Goal: Book appointment/travel/reservation

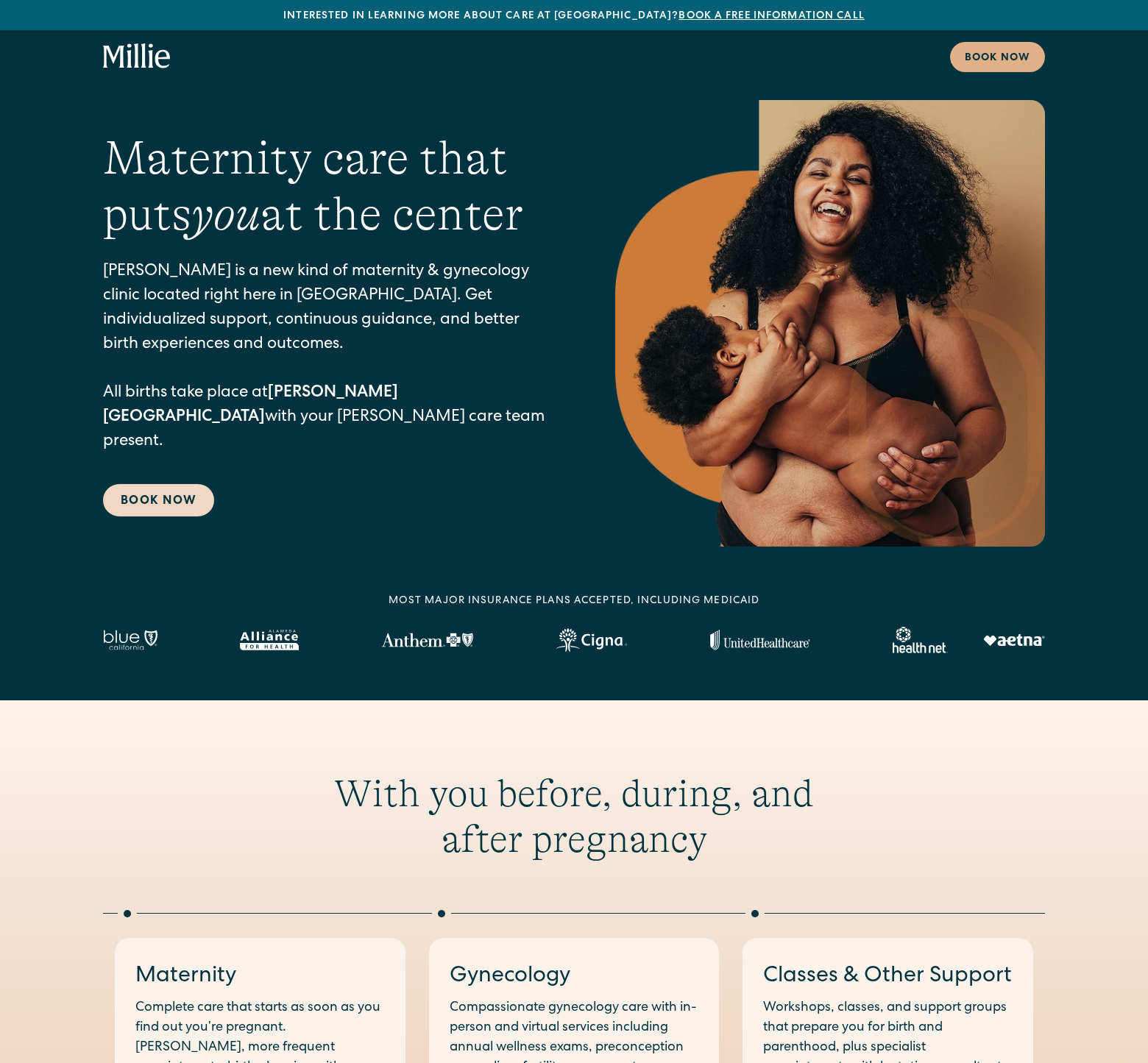
click at [175, 484] on link "Book Now" at bounding box center [158, 500] width 111 height 32
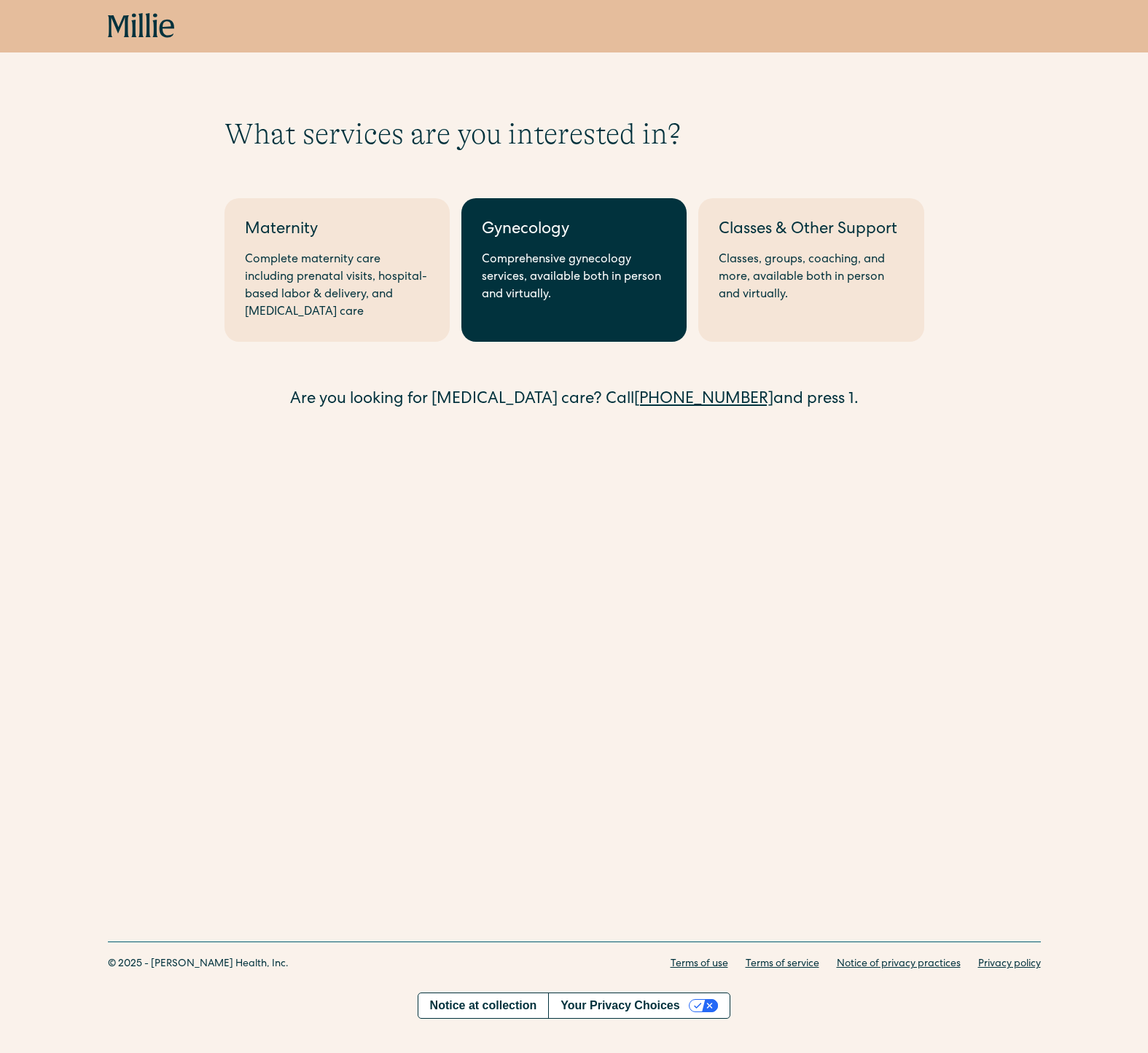
click at [517, 282] on div "Comprehensive gynecology services, available both in person and virtually." at bounding box center [574, 277] width 185 height 52
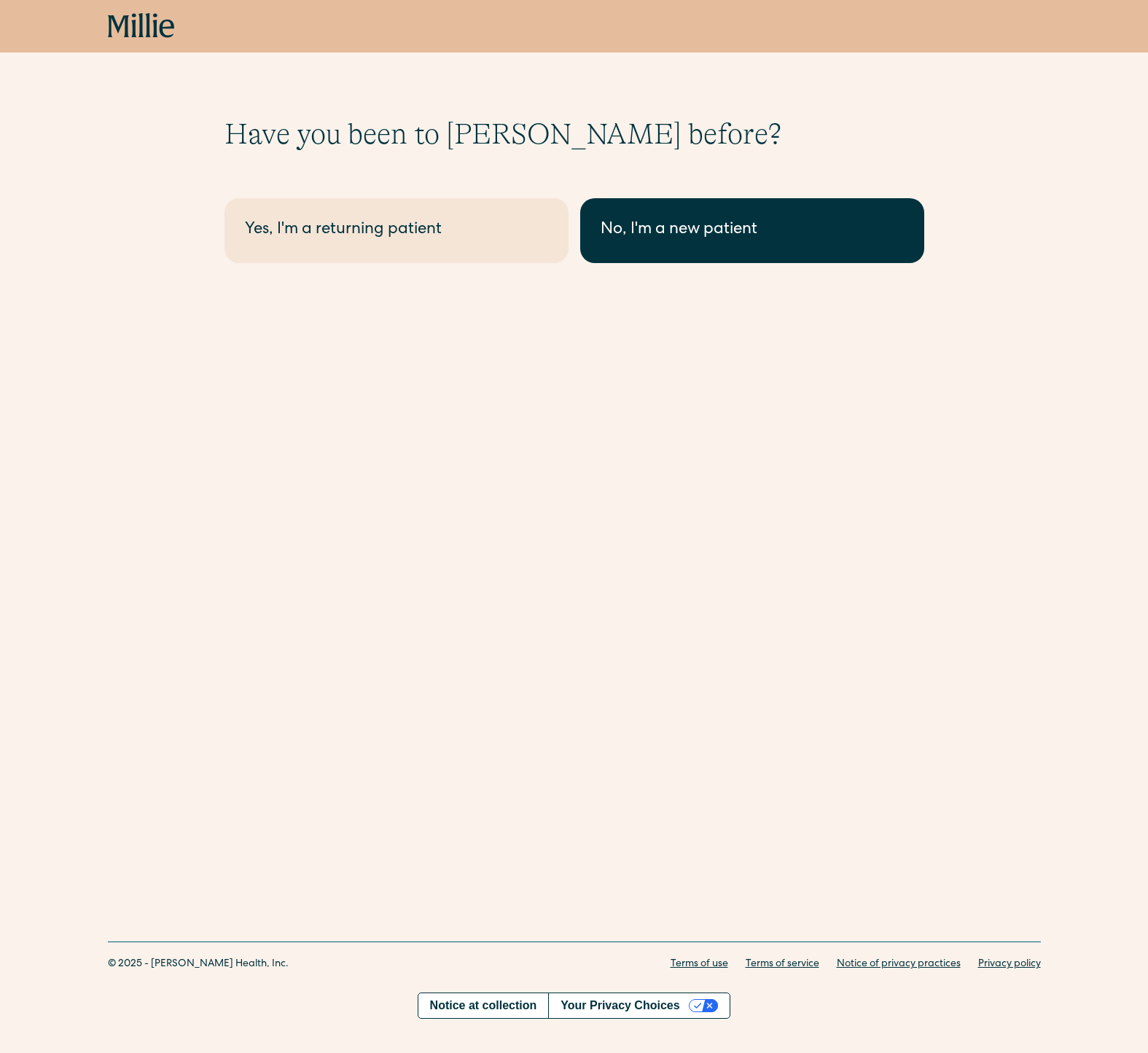
click at [723, 237] on div "No, I'm a new patient" at bounding box center [751, 231] width 303 height 24
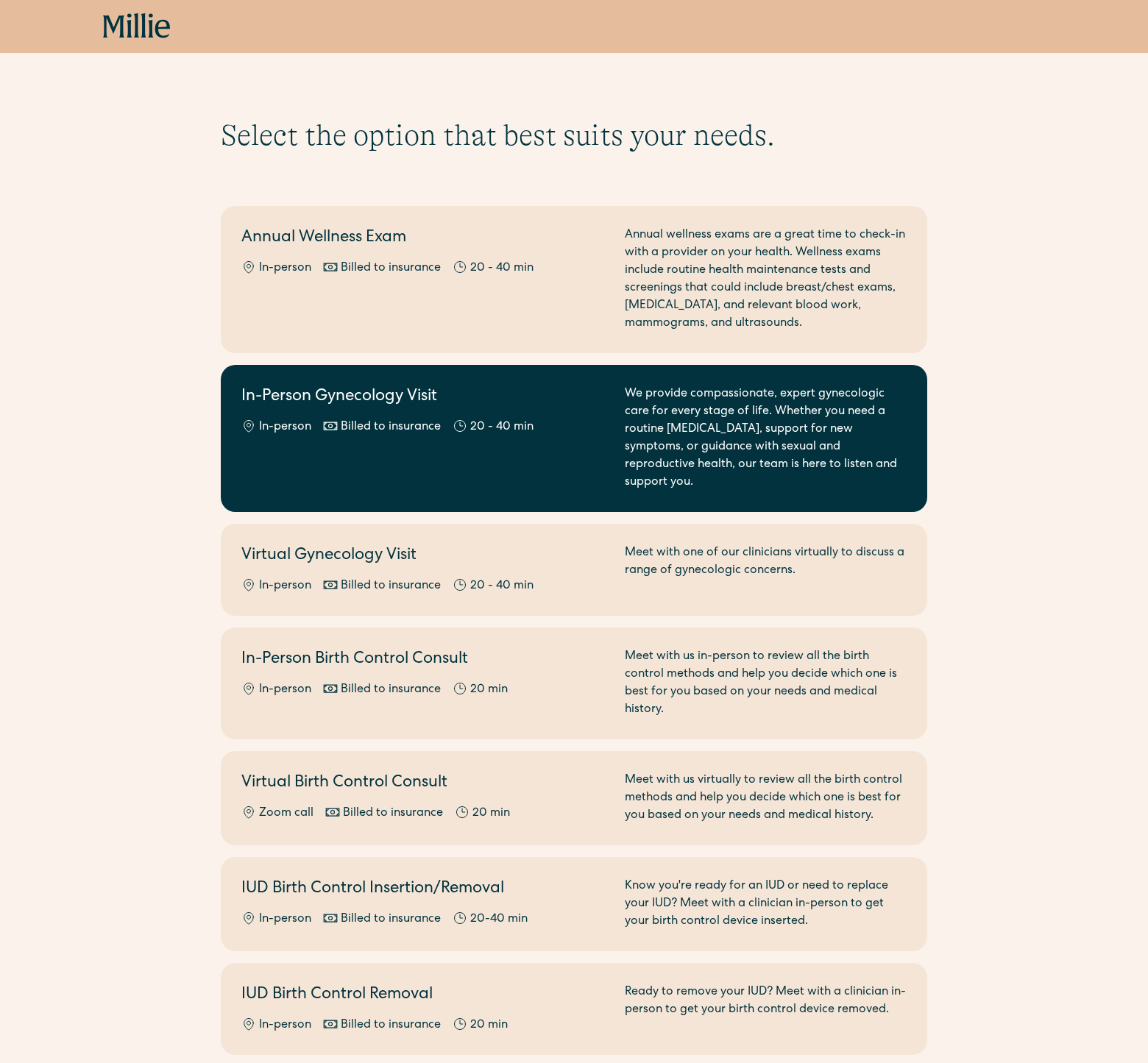
click at [573, 416] on div "In-Person Gynecology Visit In-person Billed to insurance 20 - 40 min" at bounding box center [424, 439] width 366 height 106
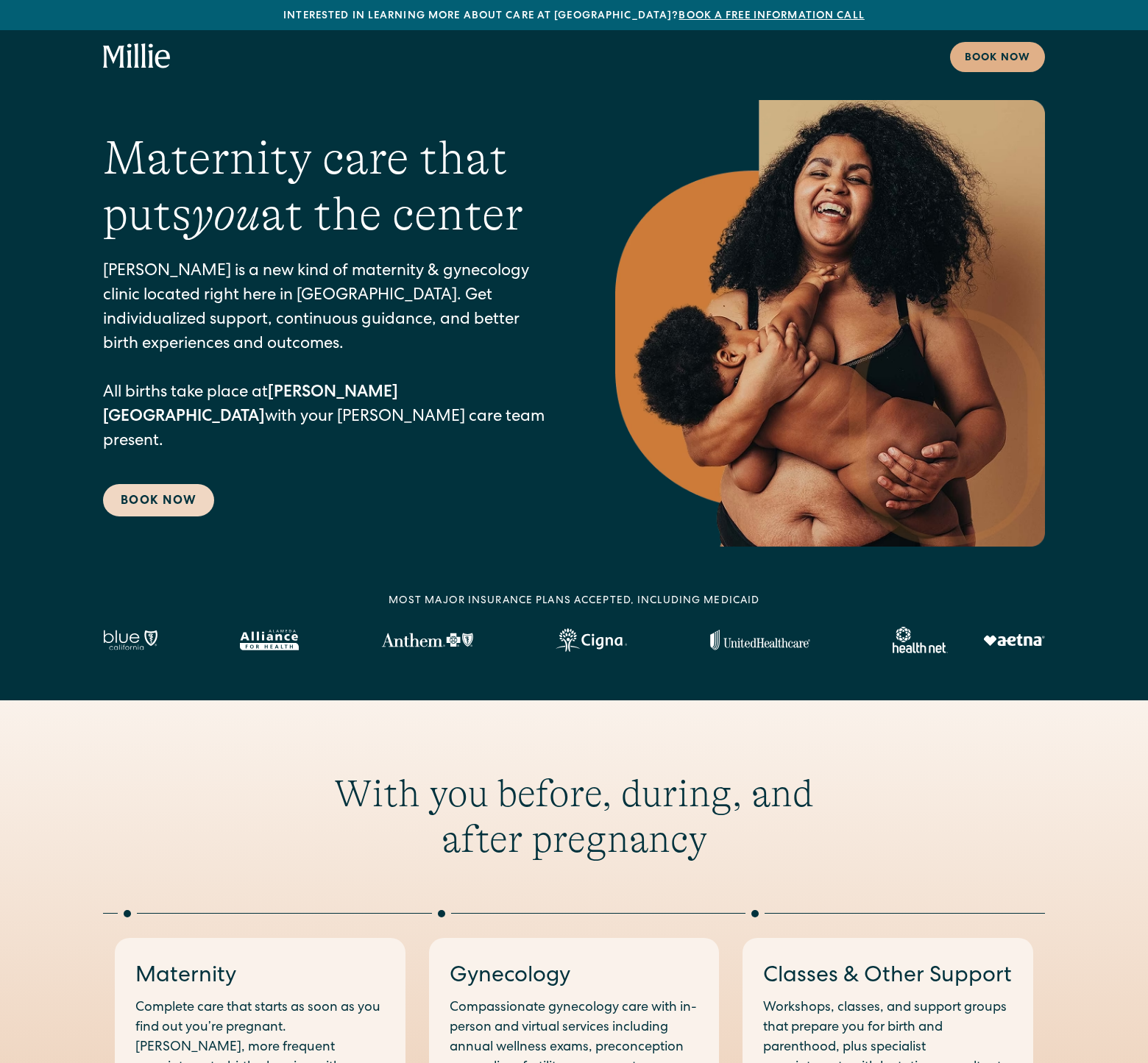
click at [156, 484] on link "Book Now" at bounding box center [158, 500] width 111 height 32
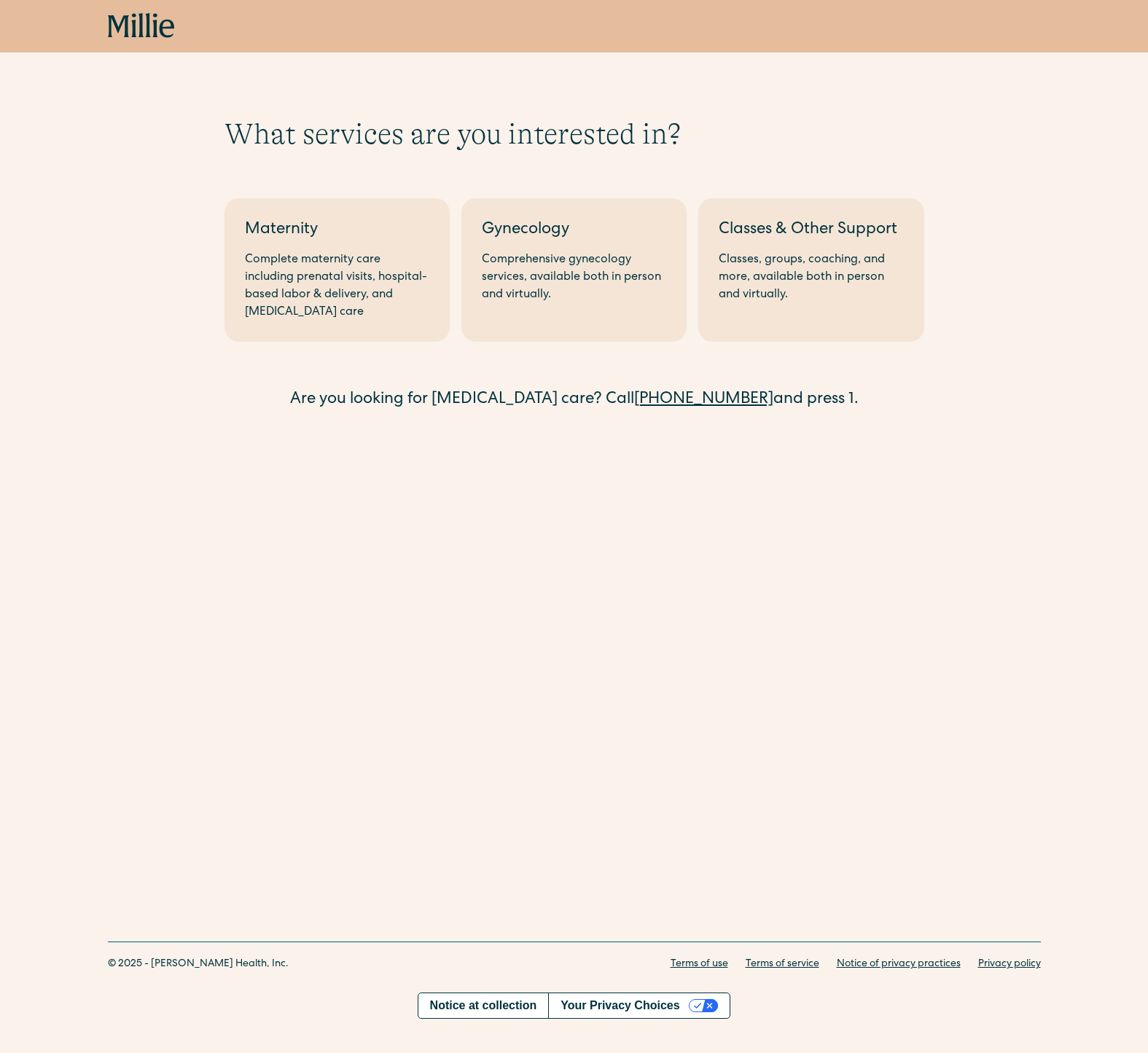
click at [877, 457] on div "What services are you interested in? Berkeley Maternity Complete maternity care…" at bounding box center [574, 241] width 1148 height 482
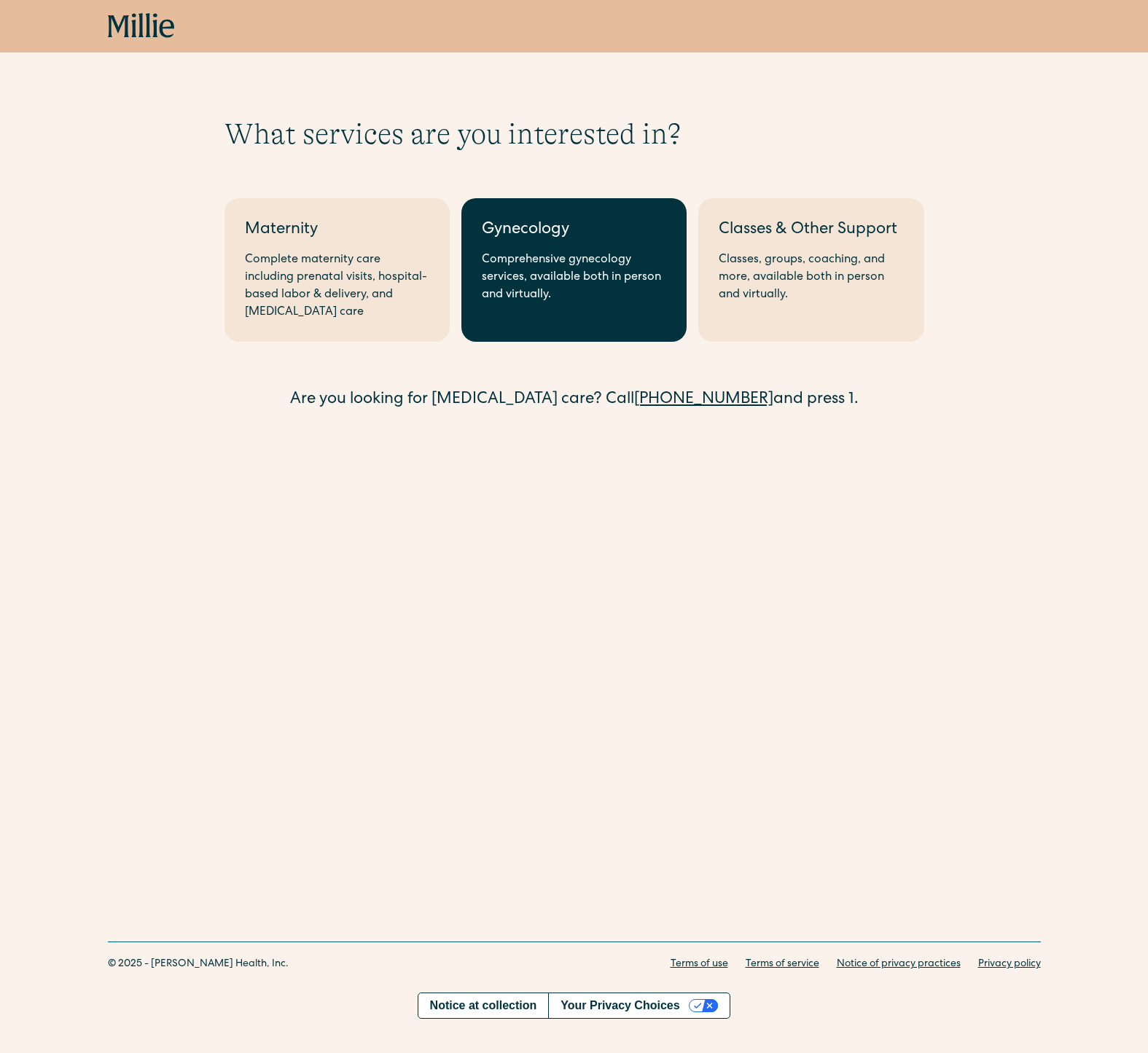
click at [578, 283] on div "Comprehensive gynecology services, available both in person and virtually." at bounding box center [574, 277] width 185 height 52
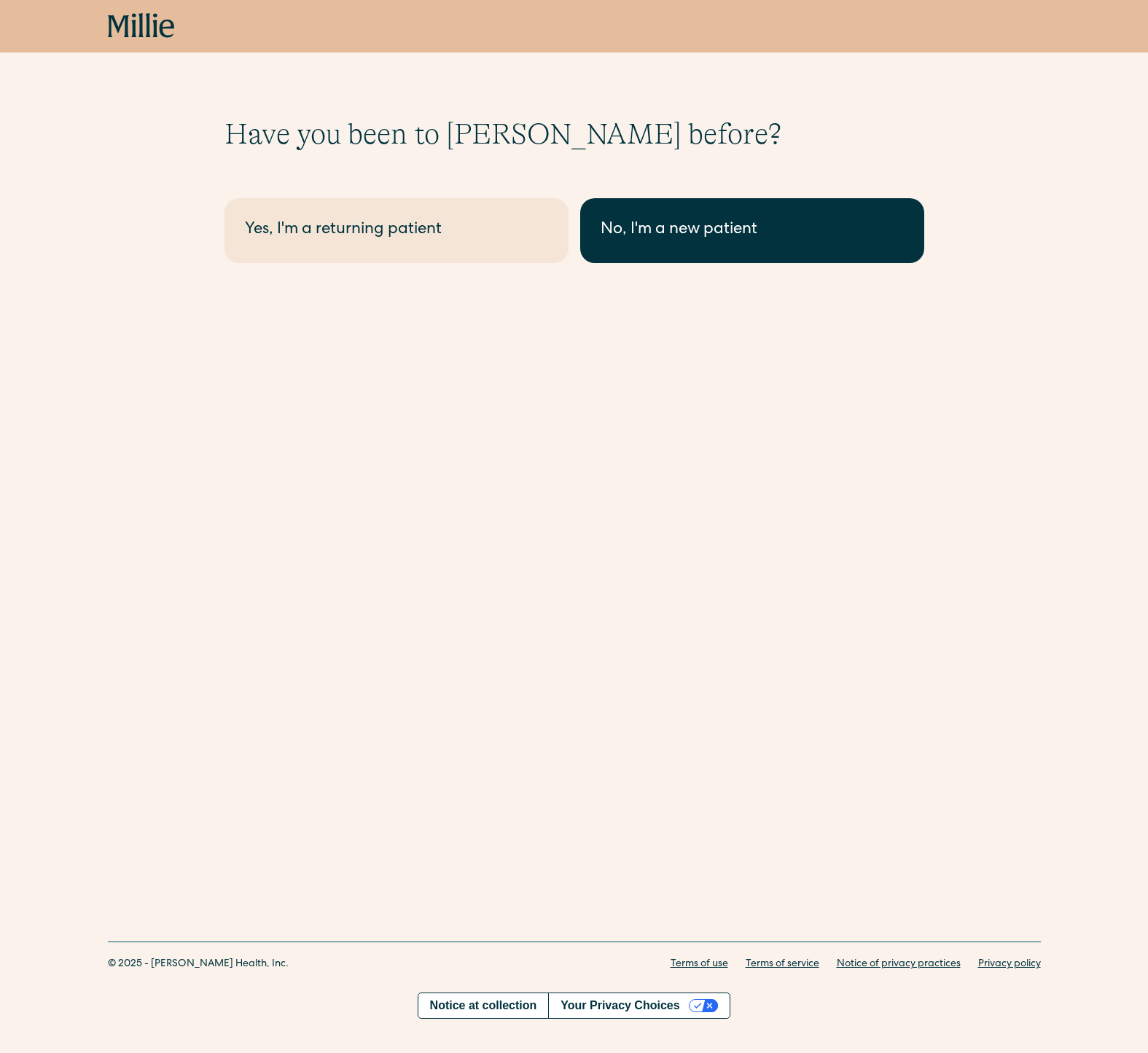
click at [691, 241] on div "No, I'm a new patient" at bounding box center [751, 231] width 303 height 24
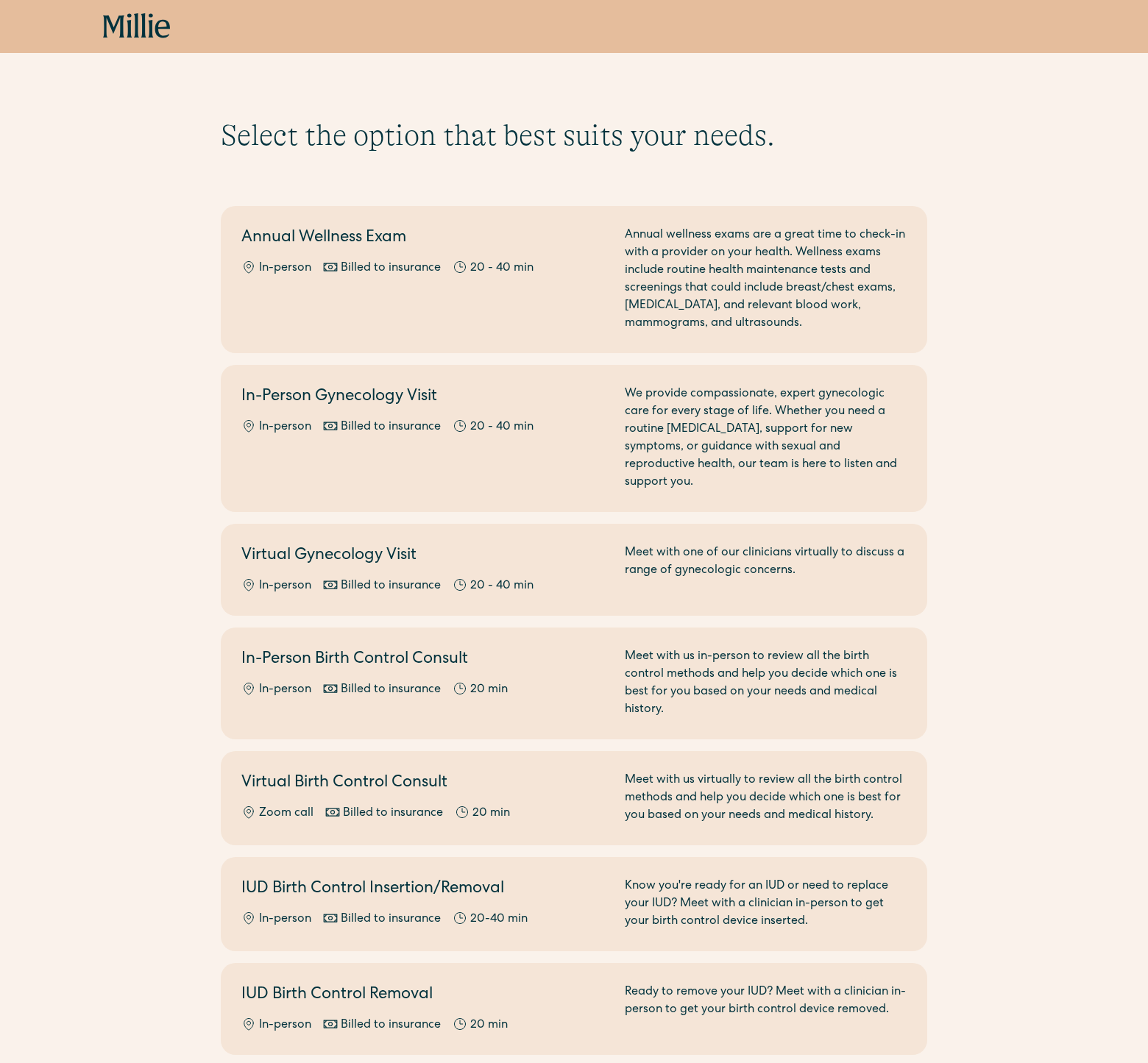
click at [985, 593] on div "Select the option that best suits your needs. Before you book maternity care, p…" at bounding box center [574, 877] width 1148 height 1520
click at [146, 33] on icon at bounding box center [137, 26] width 67 height 27
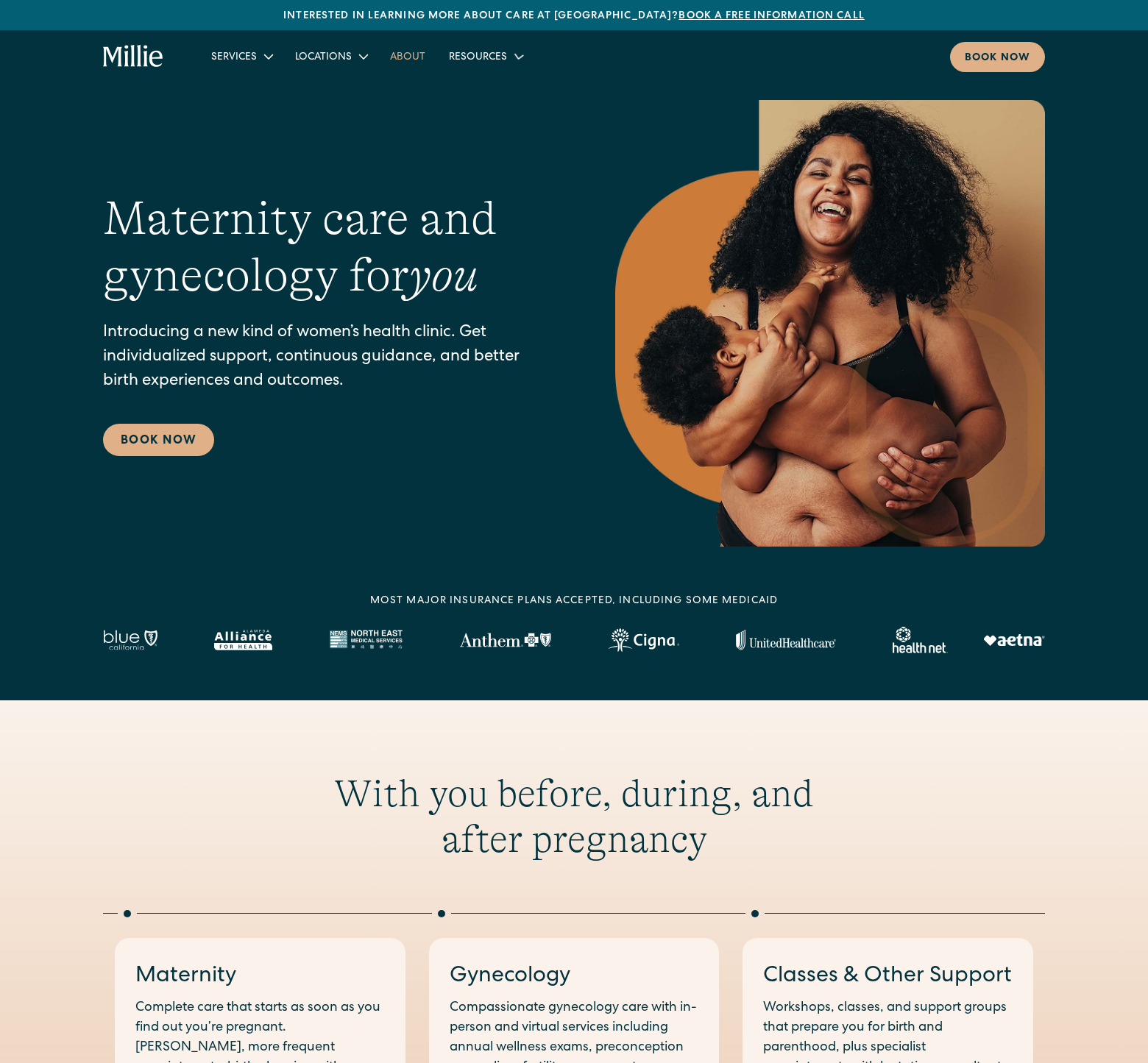
click at [416, 58] on link "About" at bounding box center [407, 57] width 59 height 25
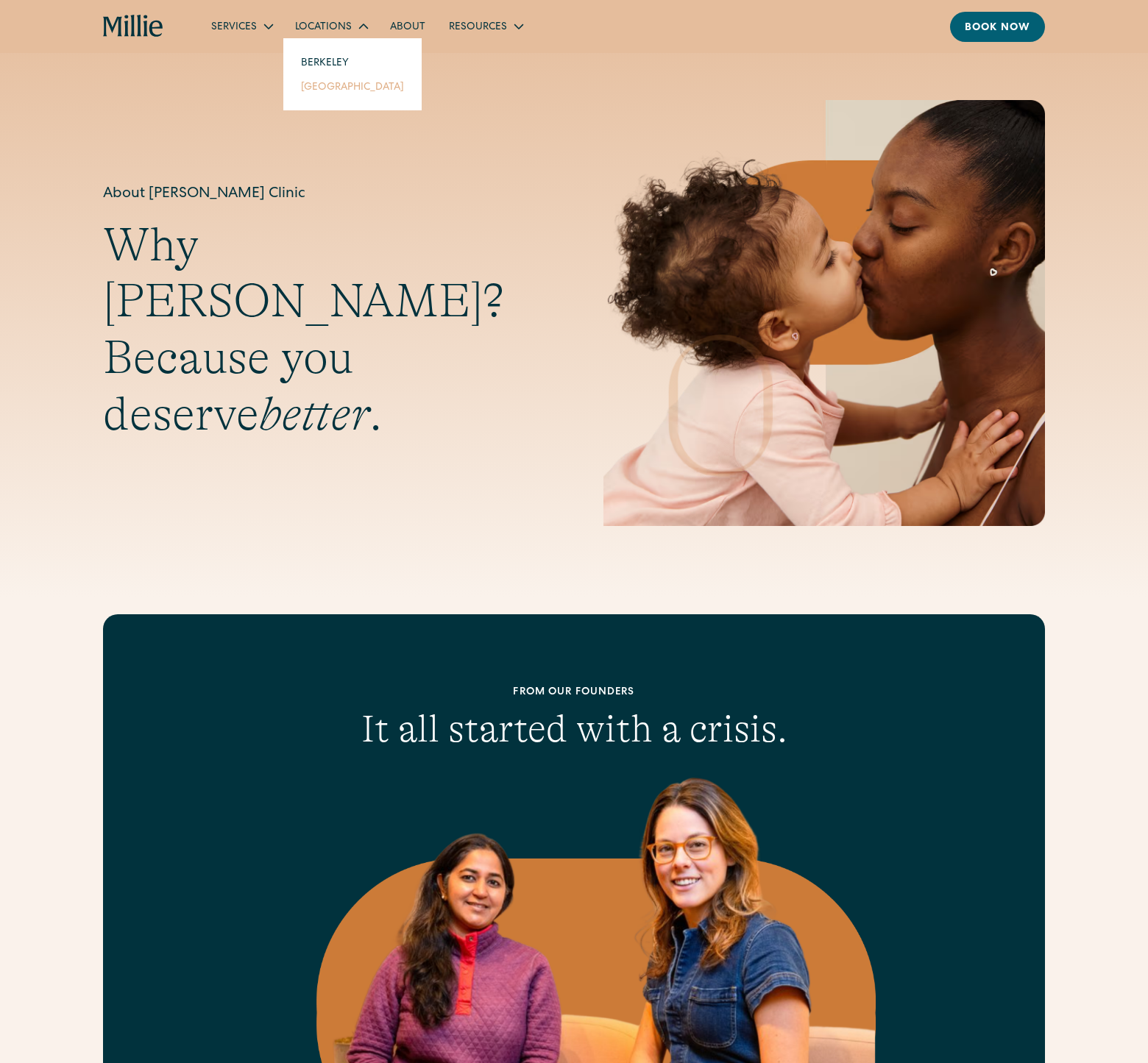
click at [320, 84] on link "[GEOGRAPHIC_DATA]" at bounding box center [352, 87] width 127 height 25
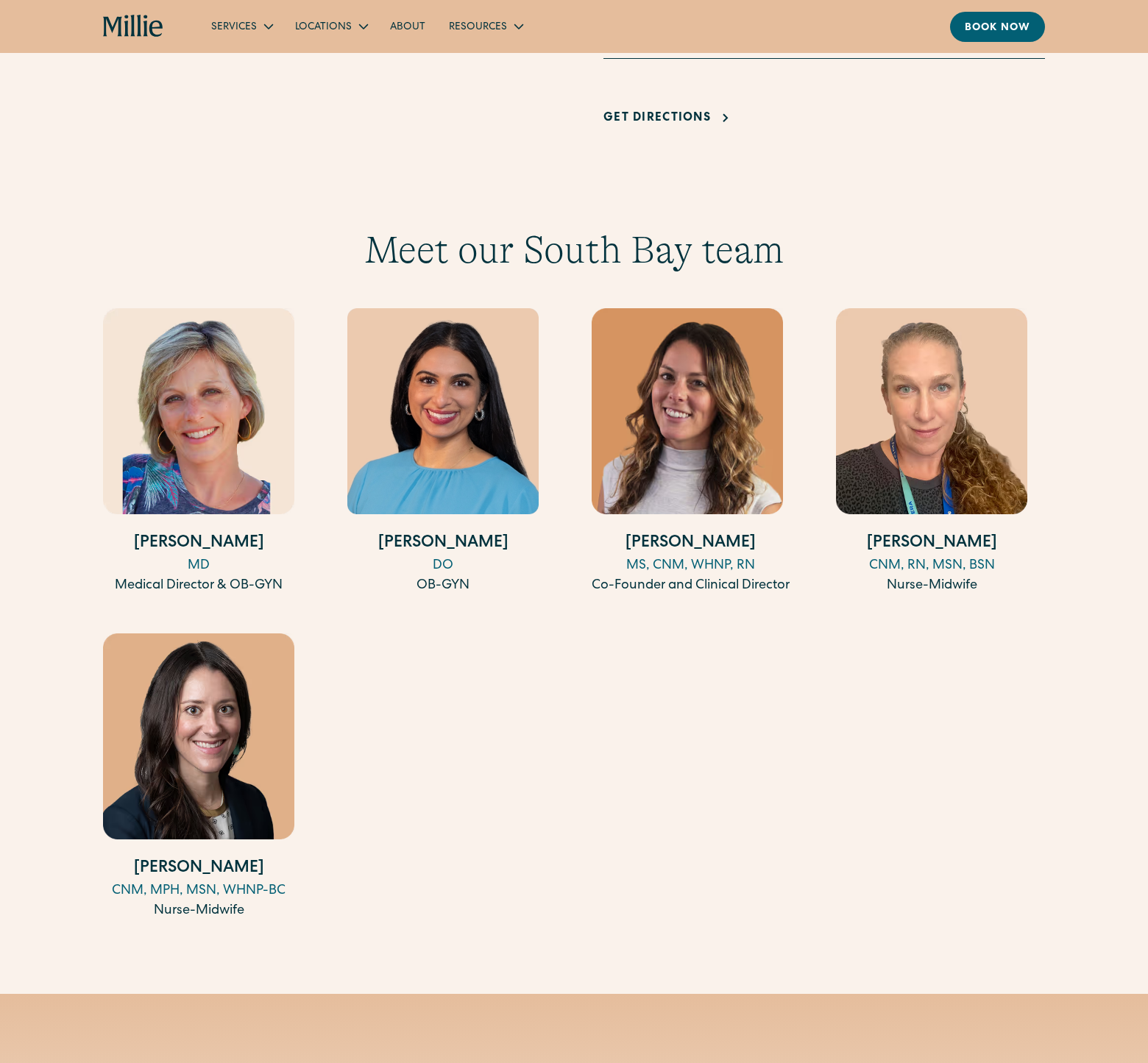
scroll to position [1188, 0]
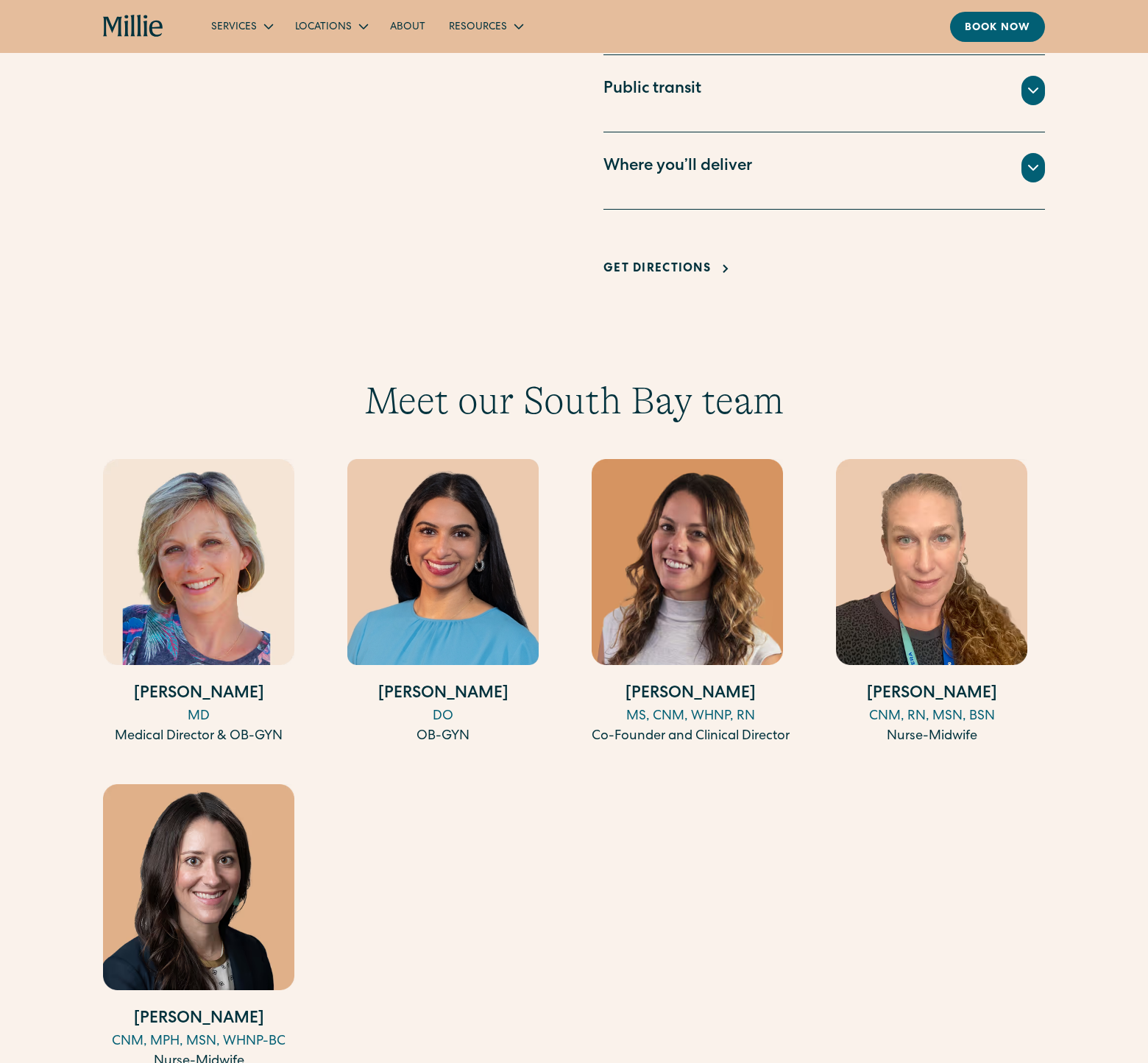
click at [169, 683] on h4 "[PERSON_NAME]" at bounding box center [198, 695] width 191 height 25
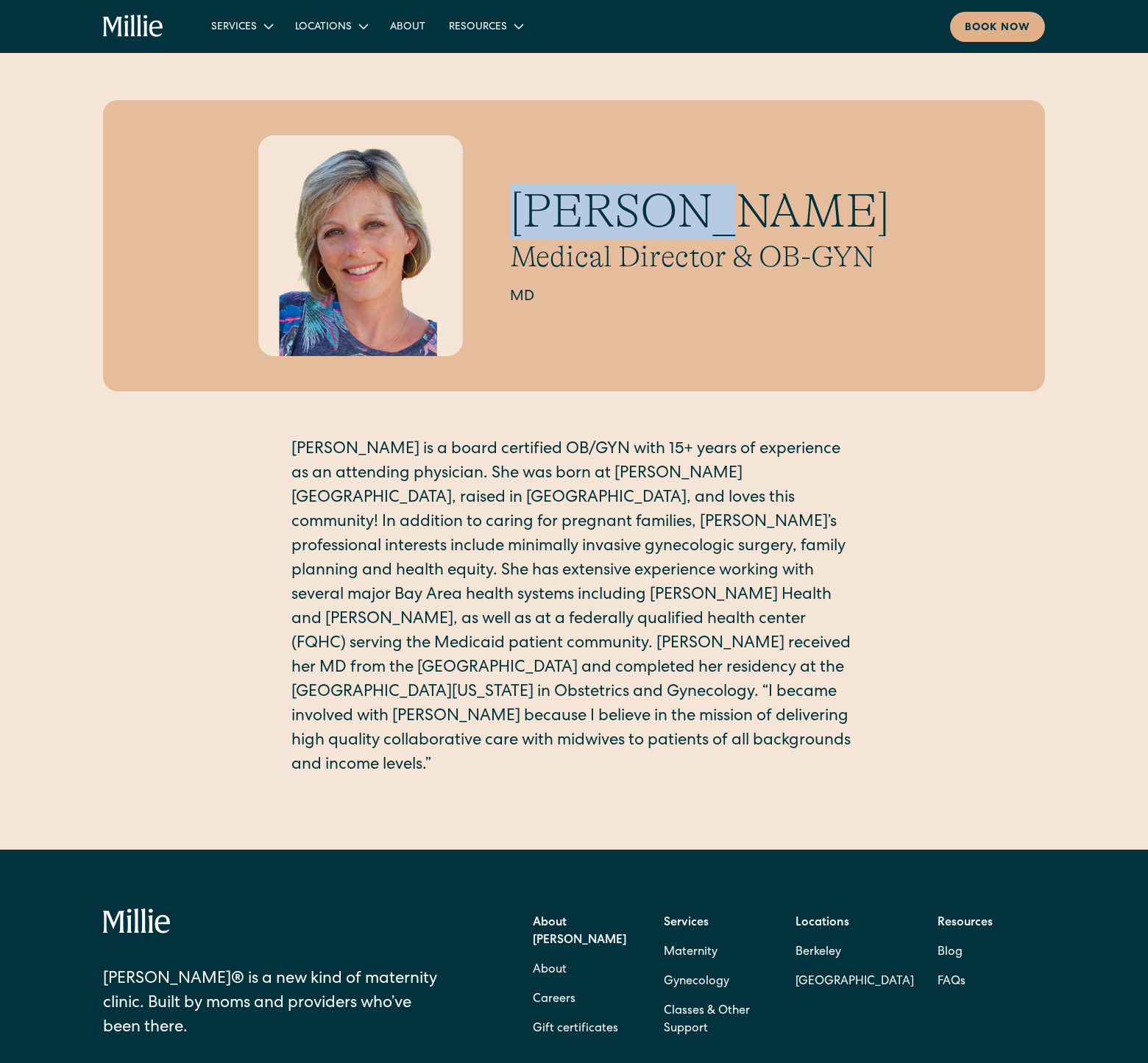
drag, startPoint x: 525, startPoint y: 212, endPoint x: 780, endPoint y: 210, distance: 255.0
click at [780, 210] on h1 "[PERSON_NAME]" at bounding box center [699, 212] width 380 height 57
click at [970, 696] on div "[PERSON_NAME] Medical Director & OB-GYN MD [PERSON_NAME] is a board certified O…" at bounding box center [574, 451] width 942 height 703
click at [873, 703] on div "Amy Kane Medical Director & OB-GYN MD Amy is a board certified OB/GYN with 15+ …" at bounding box center [574, 451] width 942 height 703
